Goal: Information Seeking & Learning: Learn about a topic

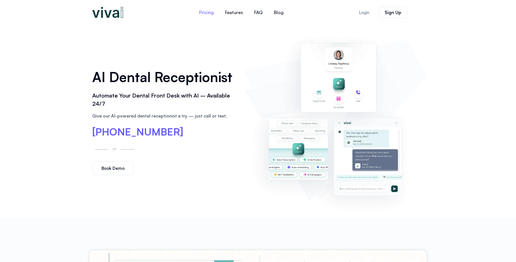
click at [207, 12] on link "Pricing" at bounding box center [206, 12] width 26 height 13
click at [229, 12] on link "Features" at bounding box center [233, 12] width 29 height 13
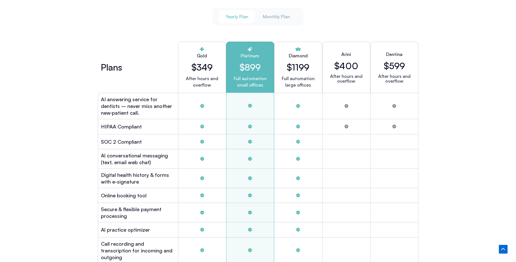
scroll to position [1524, 0]
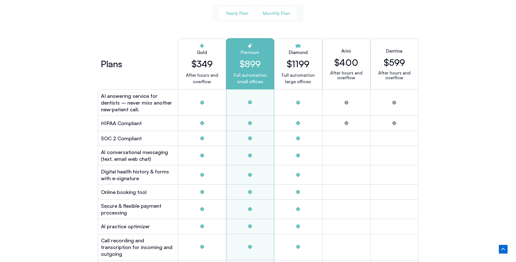
click at [277, 12] on span "Monthly Plan" at bounding box center [276, 13] width 27 height 6
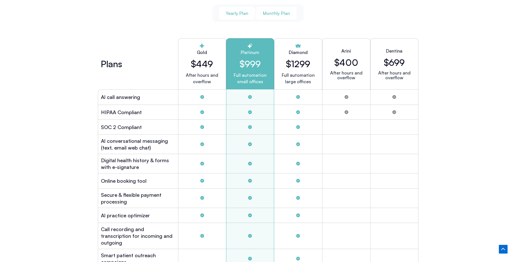
click at [243, 12] on span "Yearly Plan" at bounding box center [237, 13] width 22 height 6
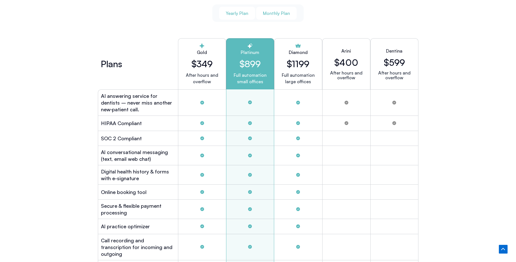
click at [276, 15] on span "Monthly Plan" at bounding box center [276, 13] width 27 height 6
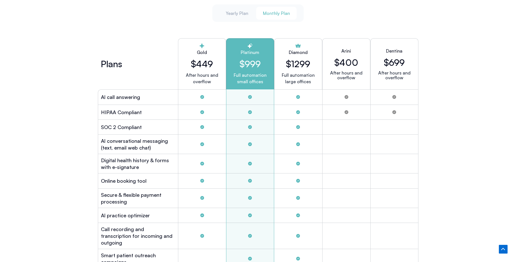
click at [276, 15] on span "Monthly Plan" at bounding box center [276, 13] width 27 height 6
click at [242, 10] on span "Yearly Plan" at bounding box center [237, 13] width 22 height 6
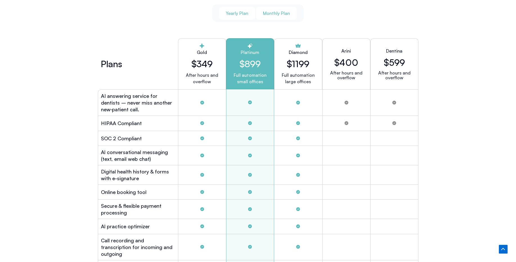
click at [276, 10] on span "Monthly Plan" at bounding box center [276, 13] width 27 height 6
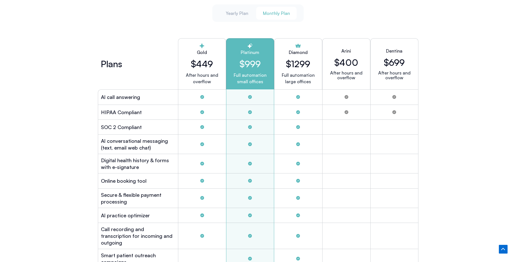
click at [285, 66] on div "Diamond $1299 Full automation large offices" at bounding box center [298, 63] width 48 height 51
click at [297, 62] on h2 "$1299" at bounding box center [298, 63] width 24 height 11
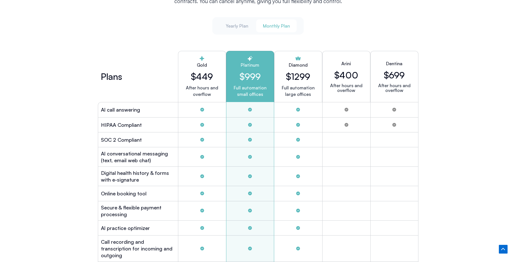
scroll to position [1515, 0]
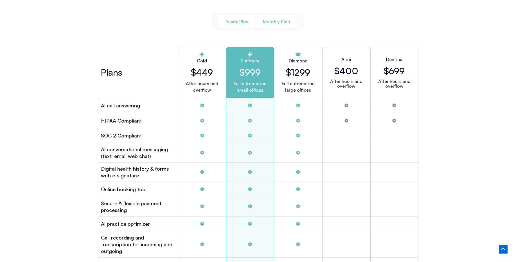
click at [236, 21] on span "Yearly Plan" at bounding box center [237, 22] width 22 height 6
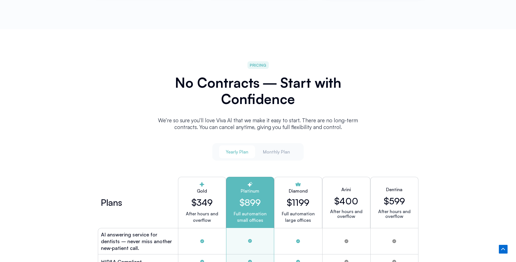
scroll to position [1364, 0]
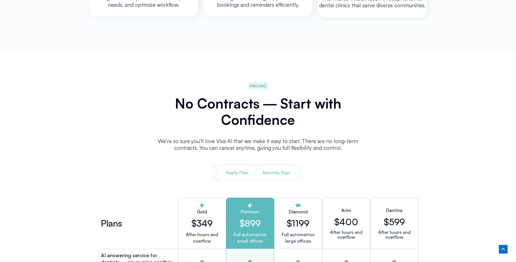
click at [274, 170] on span "Monthly Plan" at bounding box center [276, 173] width 27 height 6
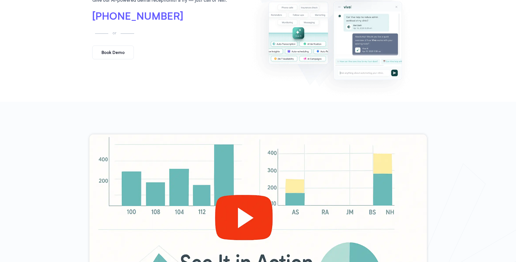
scroll to position [0, 0]
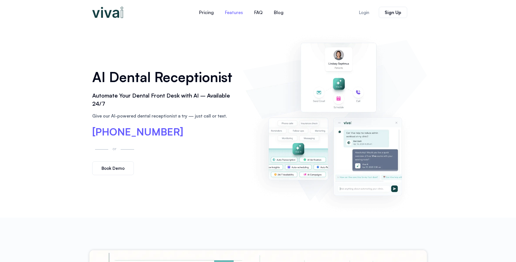
click at [227, 11] on link "Features" at bounding box center [233, 12] width 29 height 13
click at [209, 13] on link "Pricing" at bounding box center [206, 12] width 26 height 13
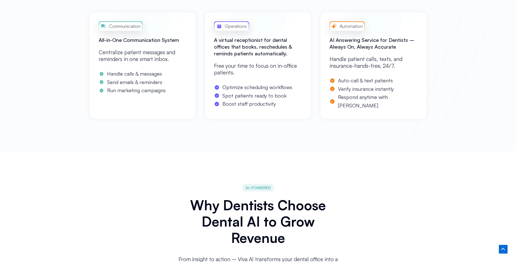
scroll to position [434, 0]
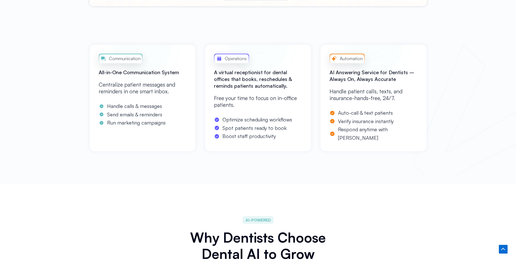
click at [114, 61] on span "Communication" at bounding box center [123, 58] width 33 height 7
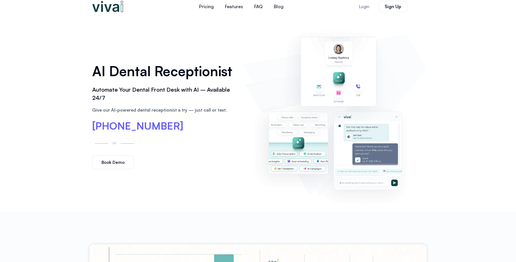
scroll to position [0, 0]
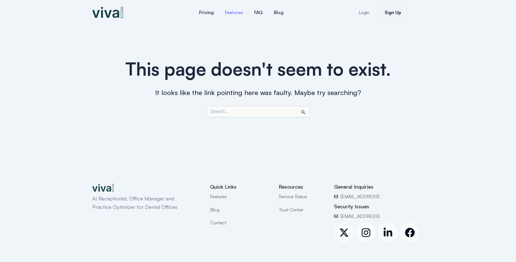
click at [232, 14] on link "Features" at bounding box center [233, 12] width 29 height 13
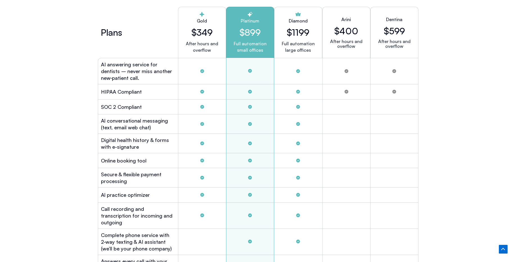
scroll to position [1556, 0]
click at [303, 26] on h2 "$1199" at bounding box center [298, 31] width 22 height 11
